Goal: Use online tool/utility: Use online tool/utility

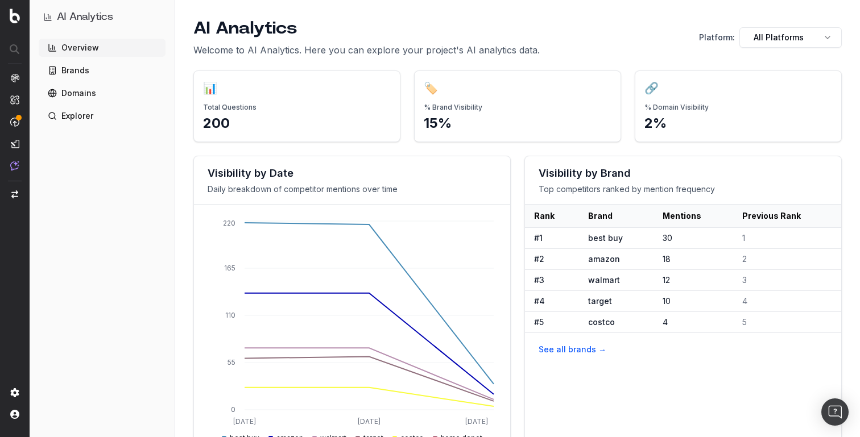
click at [100, 126] on div "Overview Brands Domains Explorer" at bounding box center [102, 236] width 127 height 394
click at [106, 114] on link "Explorer" at bounding box center [102, 116] width 127 height 18
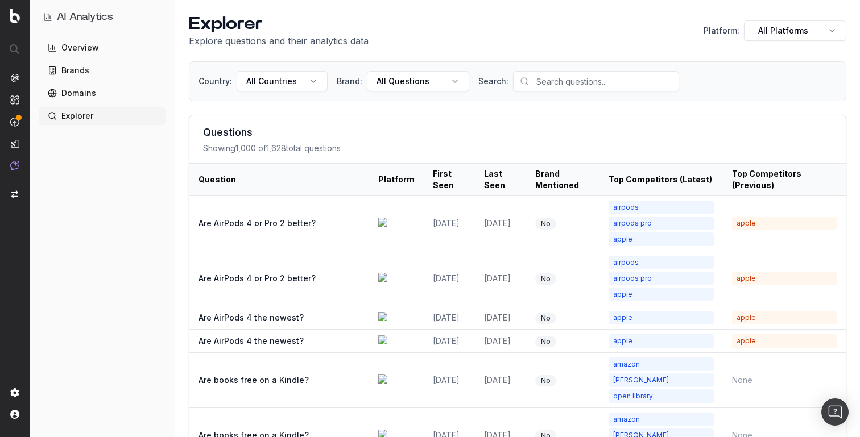
click at [83, 116] on link "Explorer" at bounding box center [102, 116] width 127 height 18
drag, startPoint x: 190, startPoint y: 21, endPoint x: 257, endPoint y: 20, distance: 66.5
click at [257, 20] on h1 "Explorer" at bounding box center [279, 24] width 180 height 20
drag, startPoint x: 549, startPoint y: 175, endPoint x: 786, endPoint y: 185, distance: 237.4
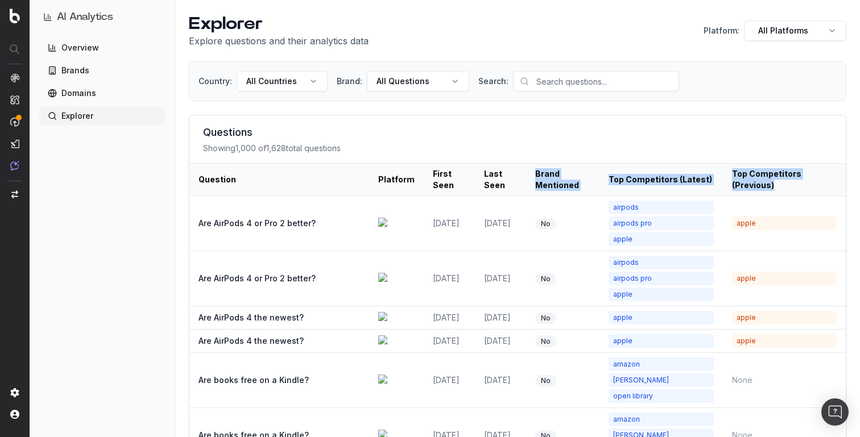
click at [786, 185] on tr "Question Platform First Seen Last Seen Brand Mentioned Top Competitors (Latest)…" at bounding box center [517, 180] width 656 height 32
click at [786, 185] on th "Top Competitors (Previous)" at bounding box center [784, 180] width 123 height 32
drag, startPoint x: 787, startPoint y: 185, endPoint x: 283, endPoint y: 177, distance: 504.4
click at [283, 177] on tr "Question Platform First Seen Last Seen Brand Mentioned Top Competitors (Latest)…" at bounding box center [517, 180] width 656 height 32
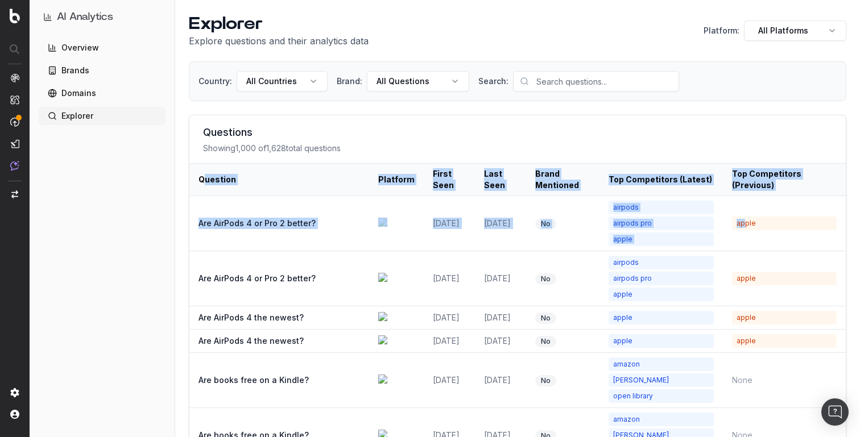
drag, startPoint x: 204, startPoint y: 182, endPoint x: 741, endPoint y: 226, distance: 538.6
click at [788, 180] on th "Top Competitors (Previous)" at bounding box center [784, 180] width 123 height 32
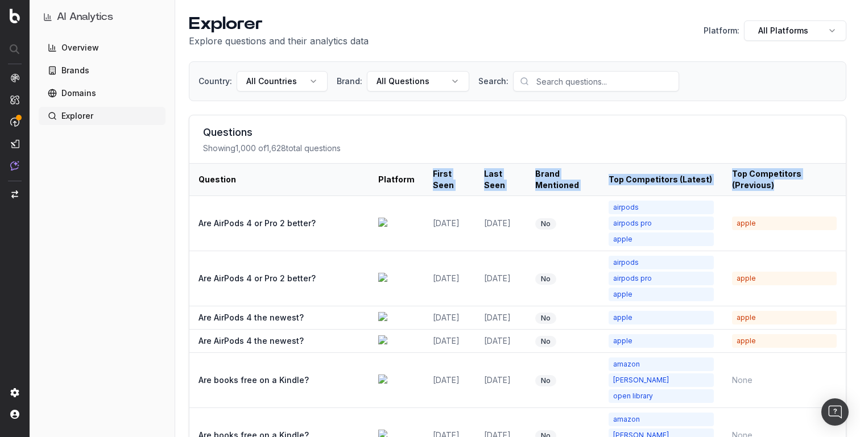
drag, startPoint x: 788, startPoint y: 180, endPoint x: 437, endPoint y: 168, distance: 351.0
click at [437, 168] on tr "Question Platform First Seen Last Seen Brand Mentioned Top Competitors (Latest)…" at bounding box center [517, 180] width 656 height 32
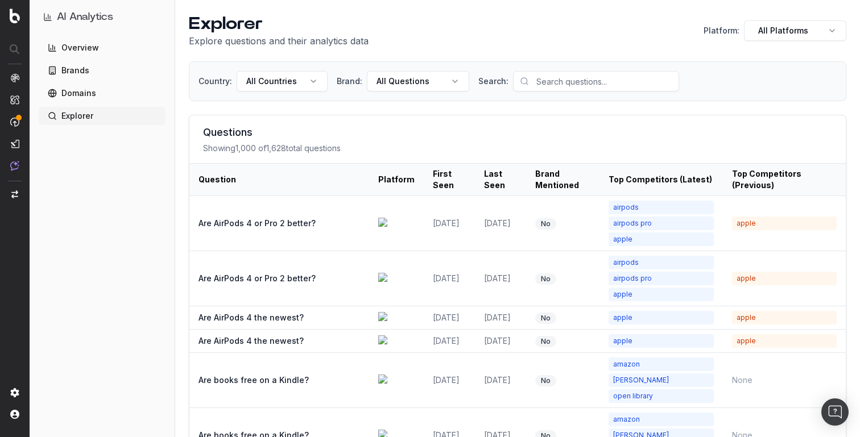
click at [245, 176] on th "Question" at bounding box center [279, 180] width 180 height 32
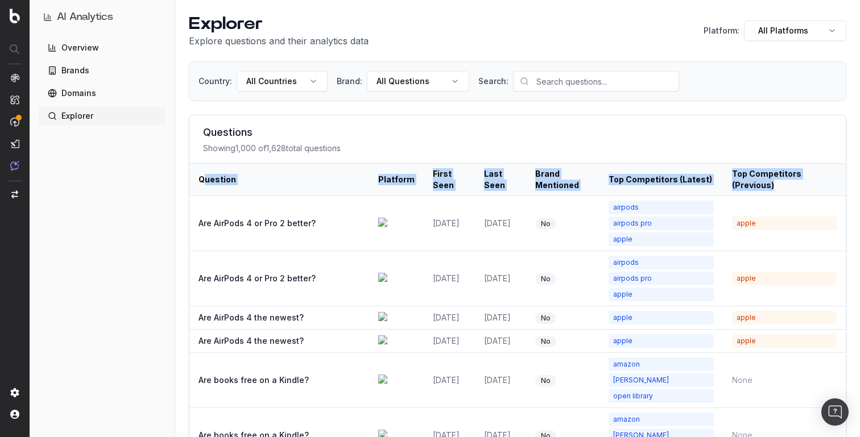
drag, startPoint x: 204, startPoint y: 180, endPoint x: 798, endPoint y: 184, distance: 594.8
click at [798, 184] on tr "Question Platform First Seen Last Seen Brand Mentioned Top Competitors (Latest)…" at bounding box center [517, 180] width 656 height 32
click at [798, 184] on th "Top Competitors (Previous)" at bounding box center [784, 180] width 123 height 32
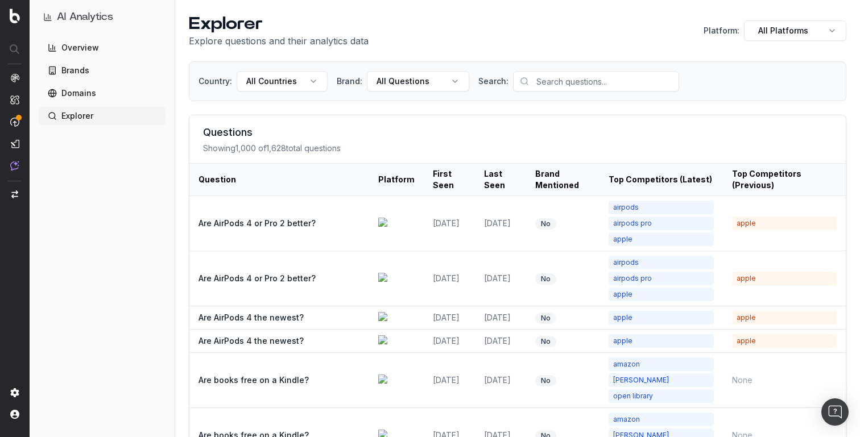
click at [300, 84] on html "AI Analytics Overview Brands Domains Explorer Explorer Explore questions and th…" at bounding box center [430, 218] width 860 height 437
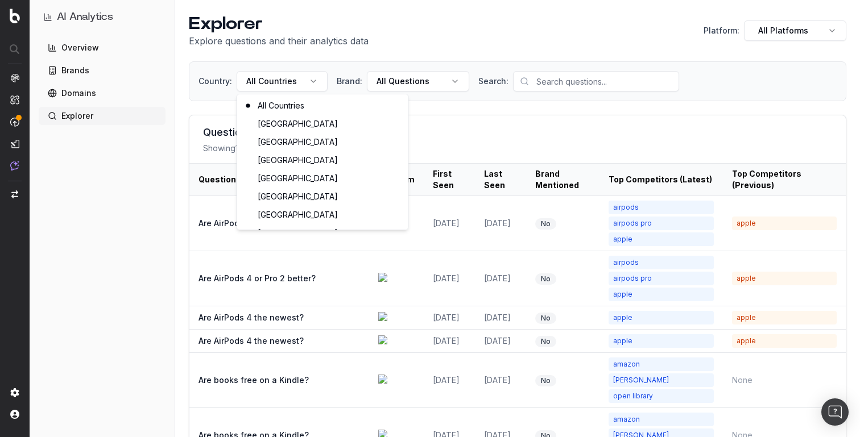
click at [294, 52] on html "AI Analytics Overview Brands Domains Explorer Explorer Explore questions and th…" at bounding box center [430, 218] width 860 height 437
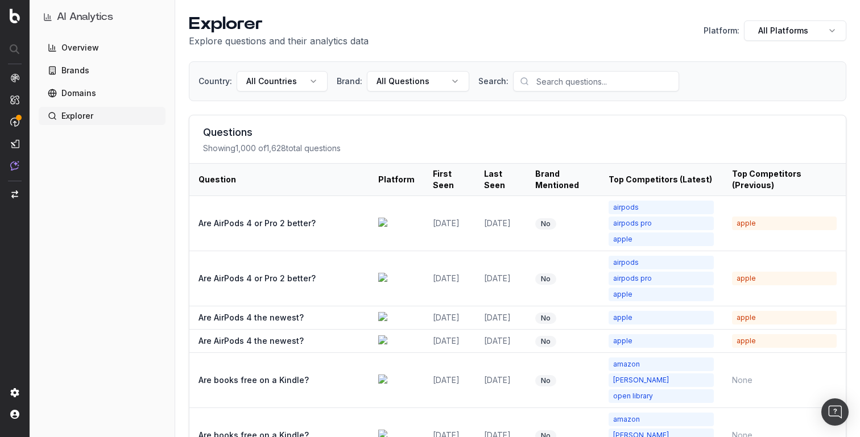
click at [64, 49] on link "Overview" at bounding box center [102, 48] width 127 height 18
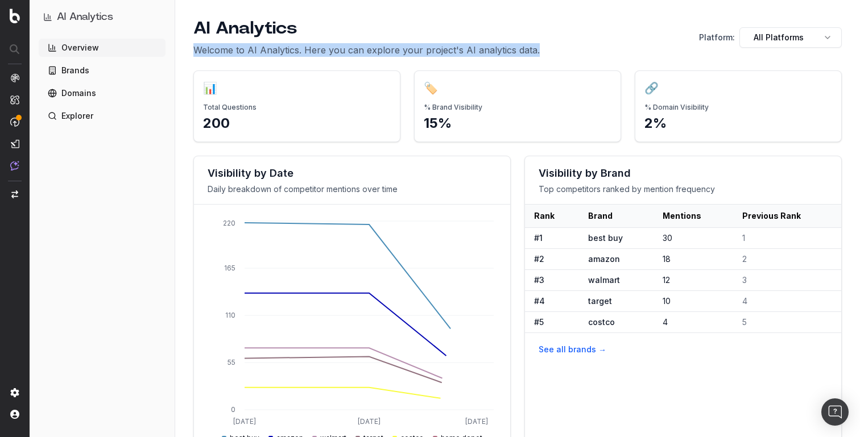
drag, startPoint x: 195, startPoint y: 50, endPoint x: 544, endPoint y: 49, distance: 348.6
click at [544, 49] on div "AI Analytics Welcome to AI Analytics. Here you can explore your project's AI an…" at bounding box center [517, 37] width 648 height 39
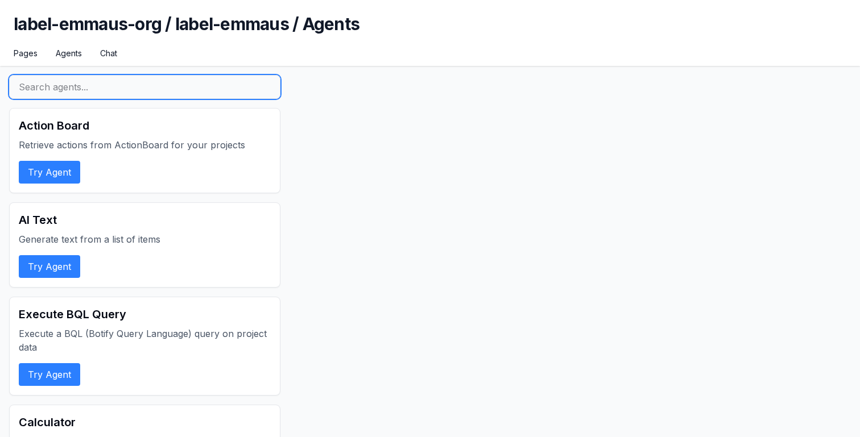
click at [101, 96] on input "text" at bounding box center [144, 87] width 271 height 24
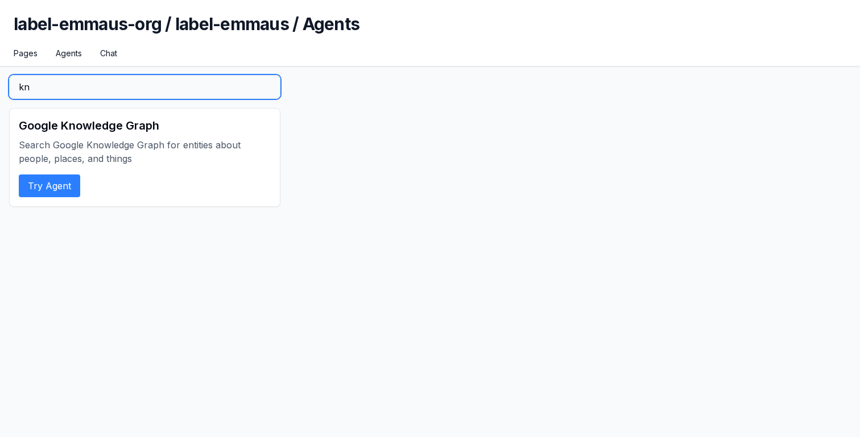
type input "kn"
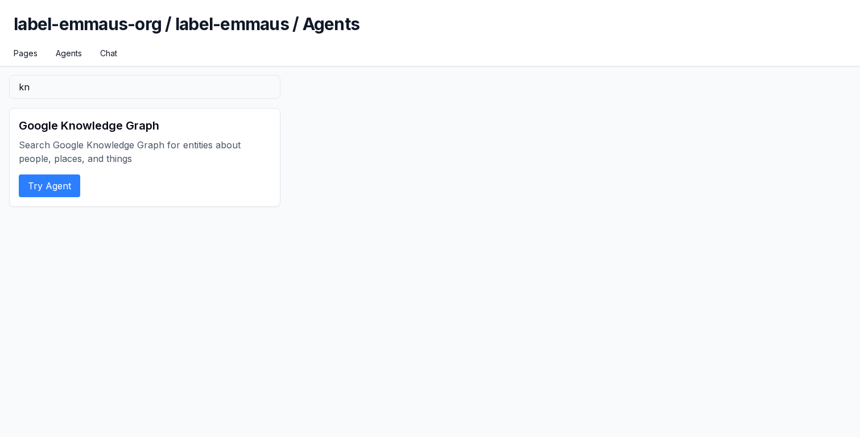
click at [56, 189] on button "Try Agent" at bounding box center [49, 186] width 61 height 23
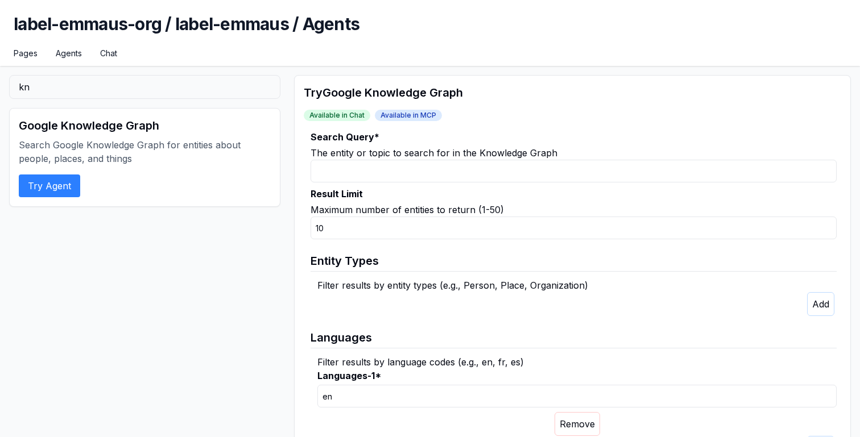
click at [364, 185] on fieldset "Search Query * The entity or topic to search for in the Knowledge Graph Result …" at bounding box center [570, 297] width 533 height 334
click at [366, 176] on input "Search Query *" at bounding box center [573, 171] width 526 height 23
type input "m"
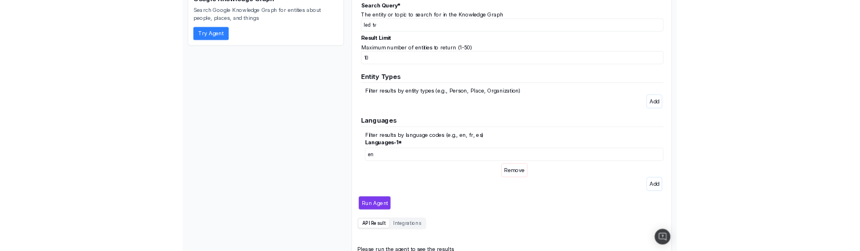
scroll to position [150, 0]
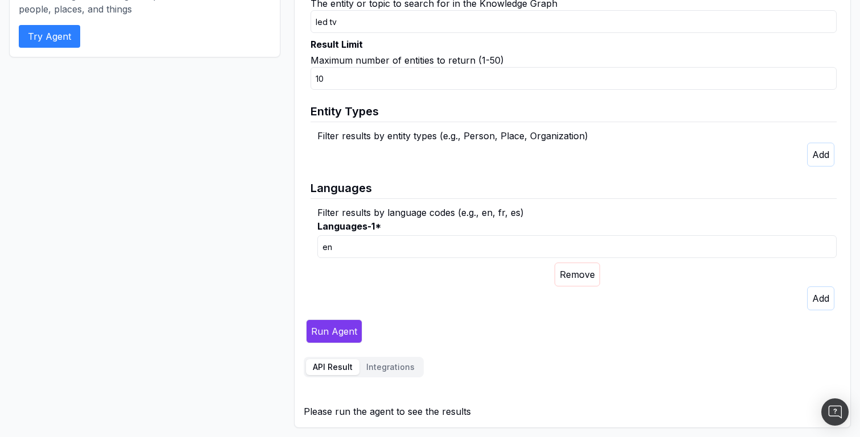
type input "led tv"
click at [338, 330] on button "Run Agent" at bounding box center [334, 332] width 56 height 24
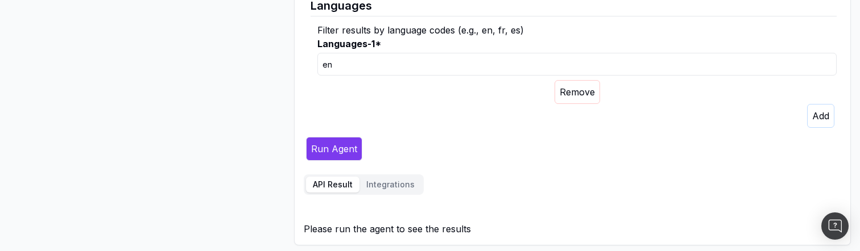
scroll to position [335, 0]
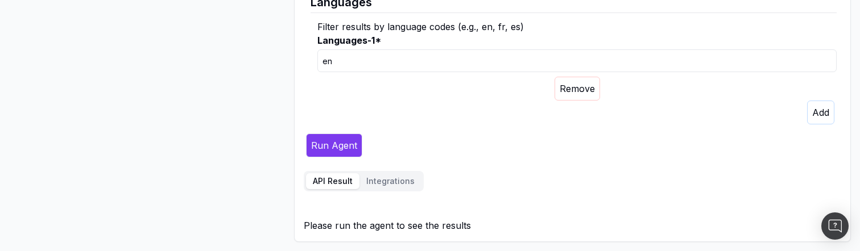
click at [344, 149] on button "Run Agent" at bounding box center [334, 146] width 56 height 24
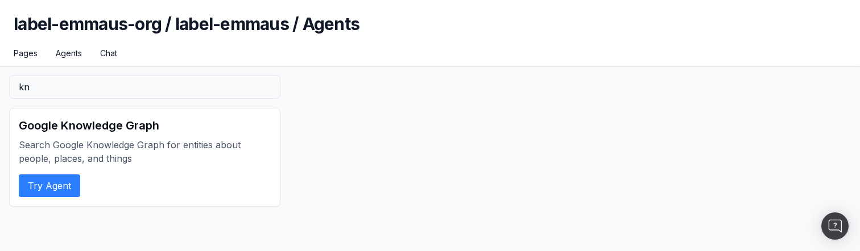
click at [56, 184] on button "Try Agent" at bounding box center [49, 186] width 61 height 23
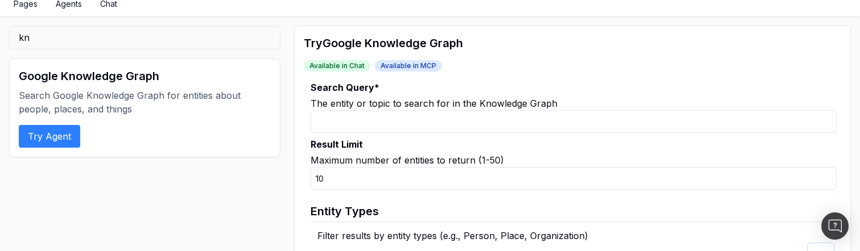
scroll to position [51, 0]
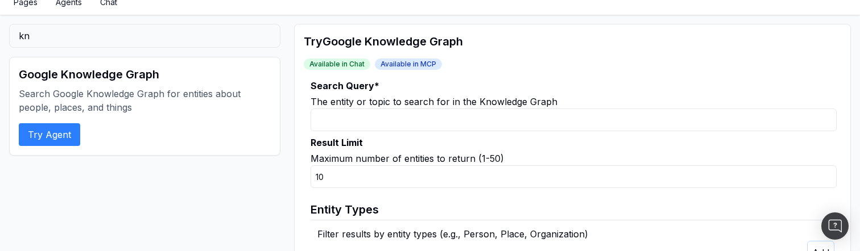
click at [352, 110] on input "Search Query *" at bounding box center [573, 120] width 526 height 23
click at [346, 116] on input "Search Query *" at bounding box center [573, 120] width 526 height 23
type input "e"
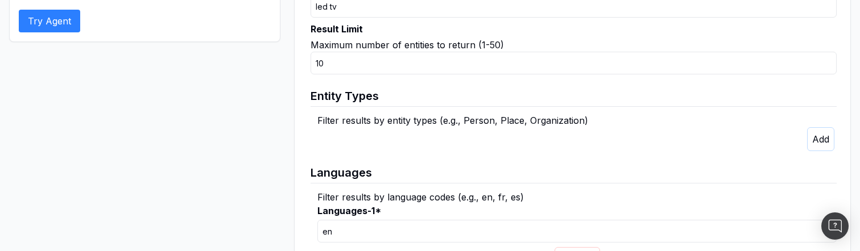
scroll to position [273, 0]
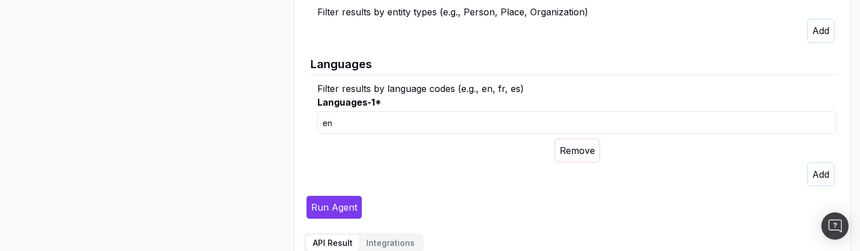
type input "led tv"
click at [334, 206] on button "Run Agent" at bounding box center [334, 208] width 56 height 24
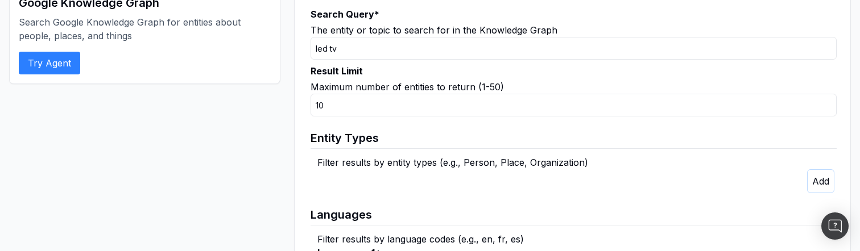
scroll to position [0, 0]
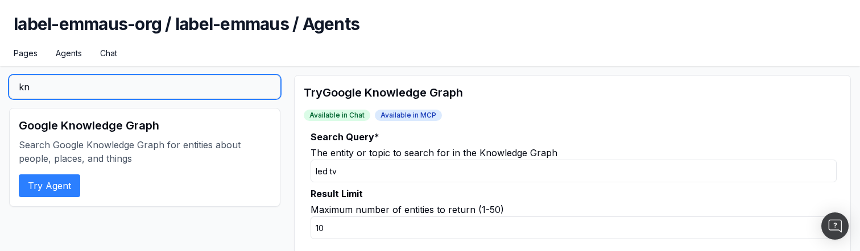
click at [91, 93] on input "kn" at bounding box center [144, 87] width 271 height 24
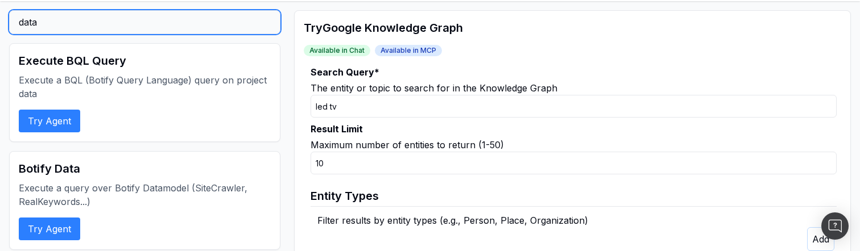
scroll to position [65, 0]
type input "data"
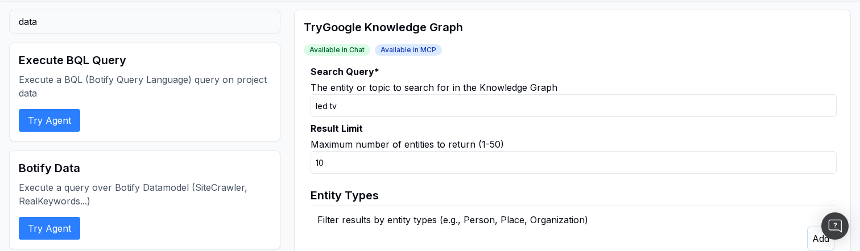
click at [42, 226] on button "Try Agent" at bounding box center [49, 228] width 61 height 23
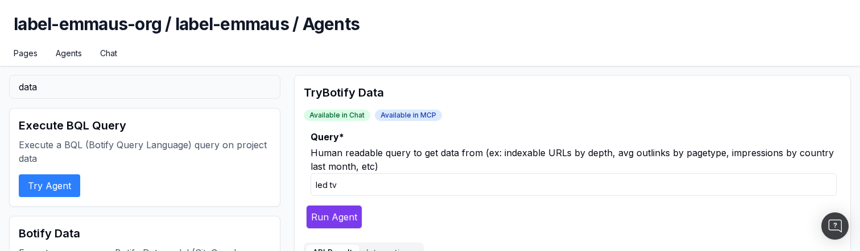
click at [351, 187] on input "led tv" at bounding box center [573, 184] width 526 height 23
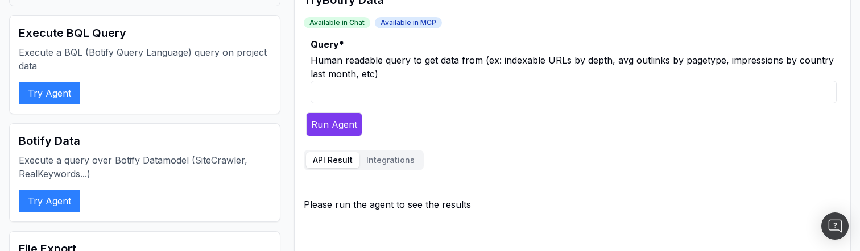
scroll to position [96, 0]
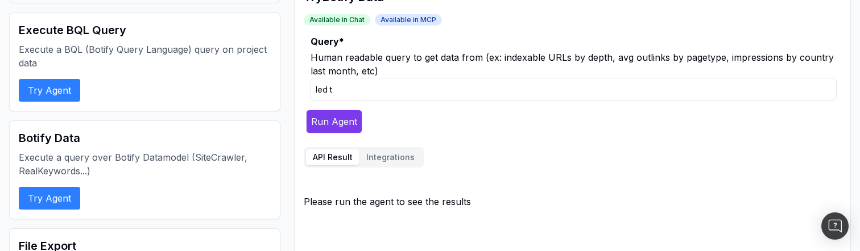
type input "led tv"
click at [340, 122] on button "Run Agent" at bounding box center [334, 122] width 56 height 24
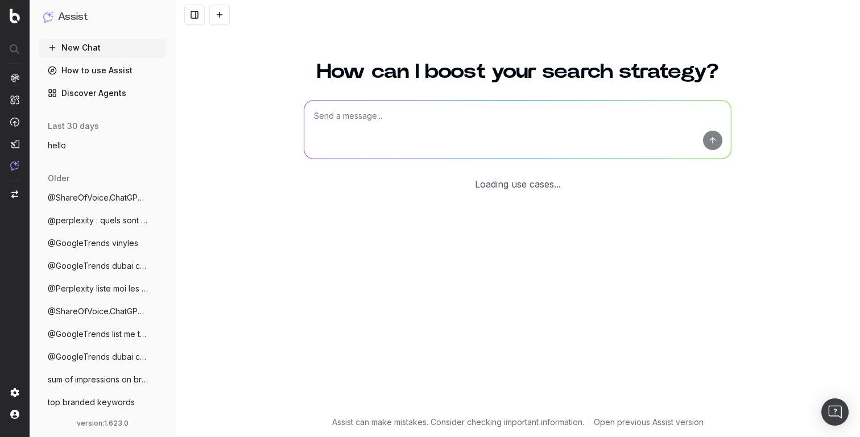
scroll to position [4, 0]
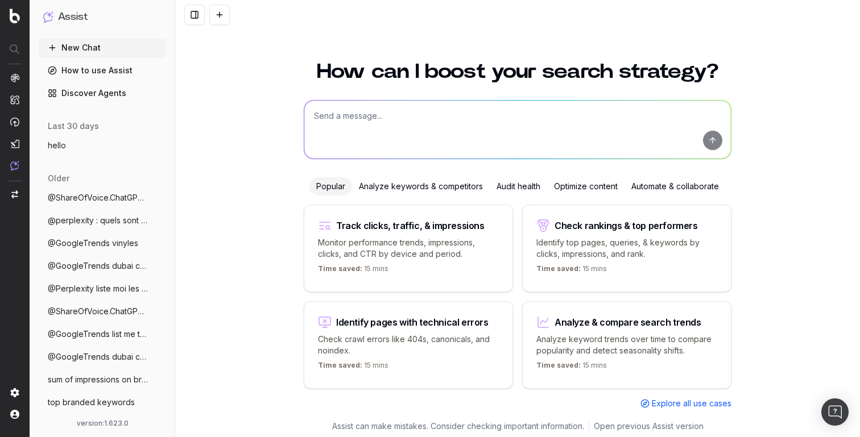
scroll to position [4, 0]
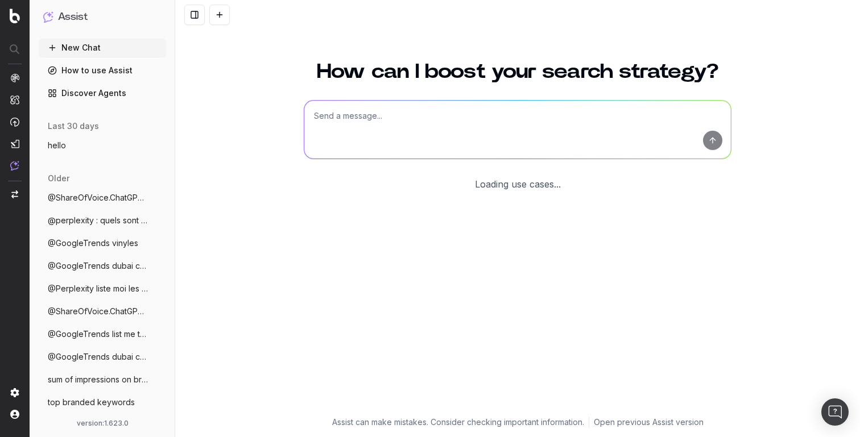
scroll to position [4, 0]
